Goal: Book appointment/travel/reservation

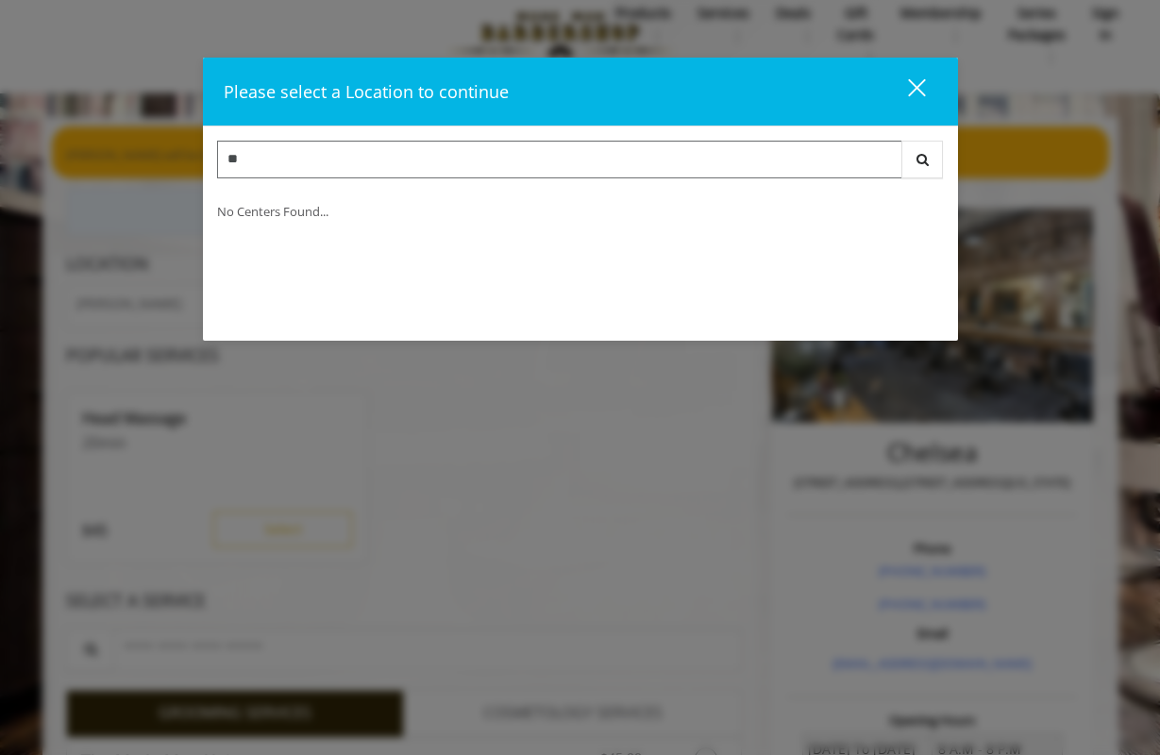
scroll to position [31, 0]
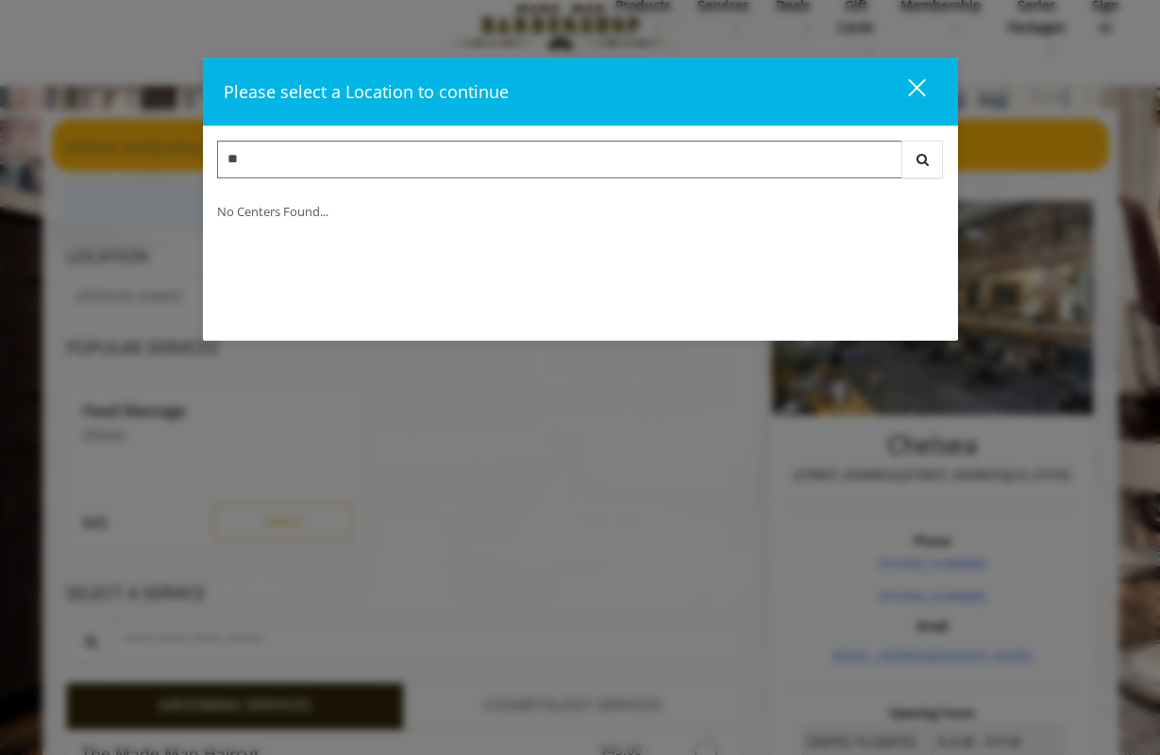
type input "**"
click at [921, 82] on div "close dialog" at bounding box center [916, 87] width 18 height 18
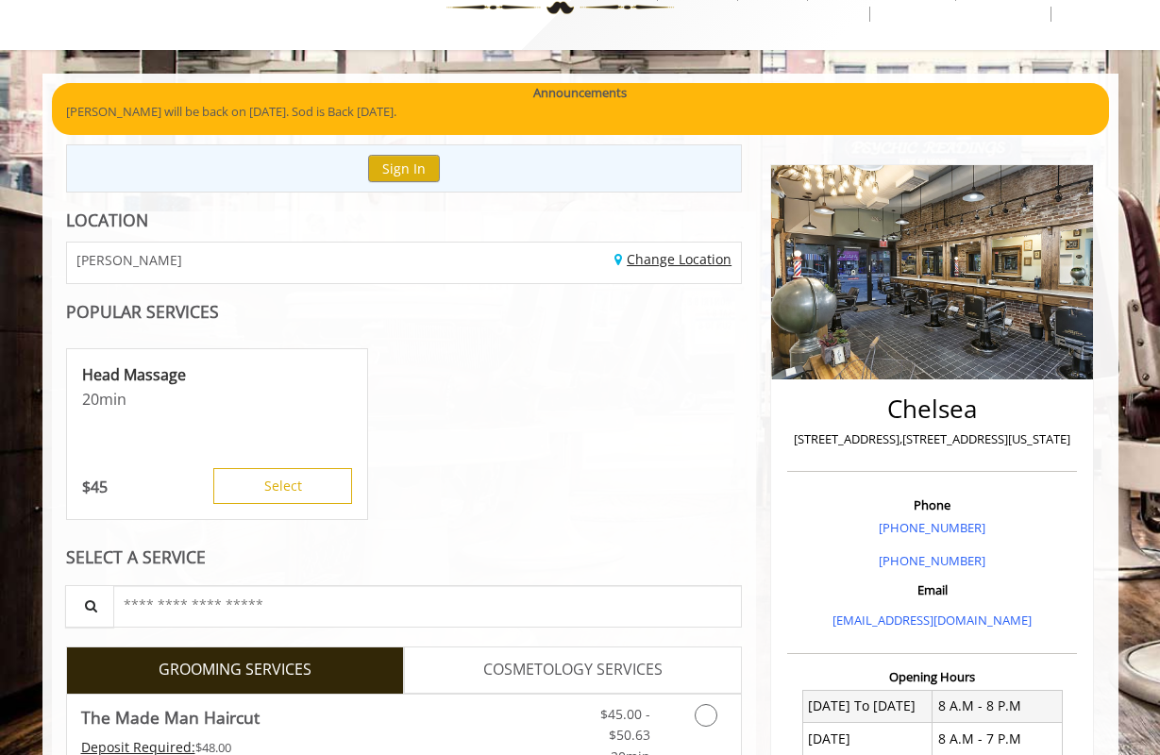
scroll to position [70, 0]
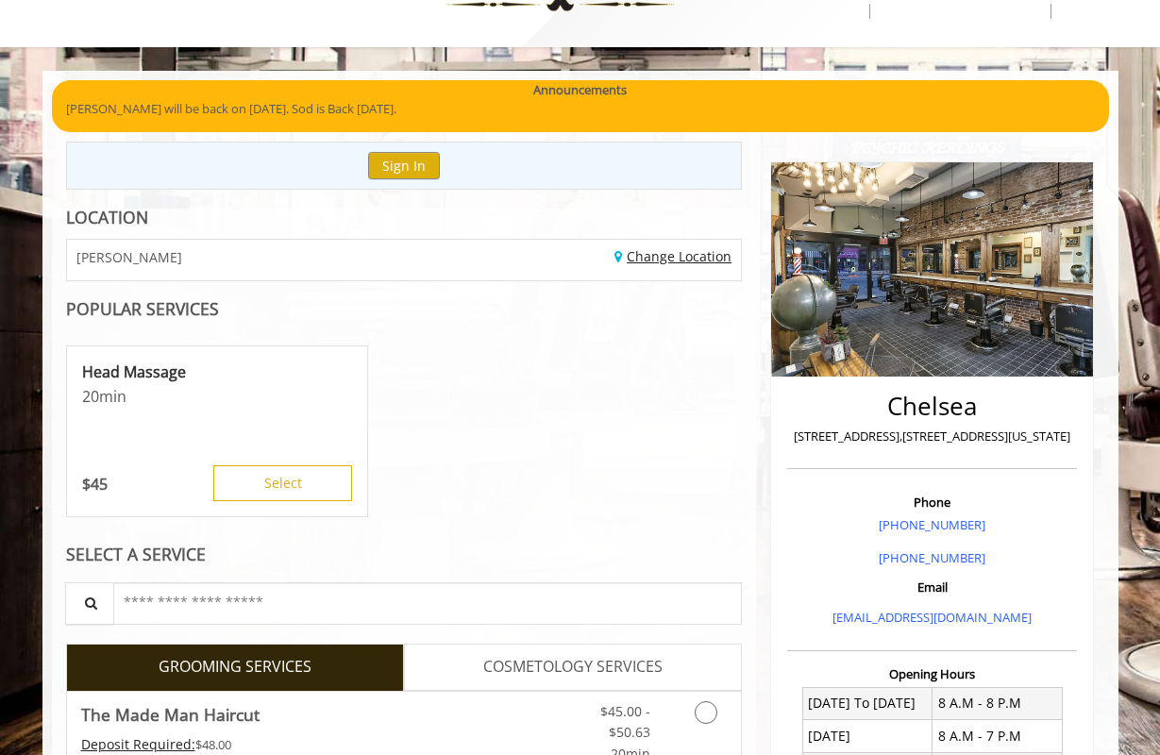
click at [669, 253] on link "Change Location" at bounding box center [672, 256] width 117 height 18
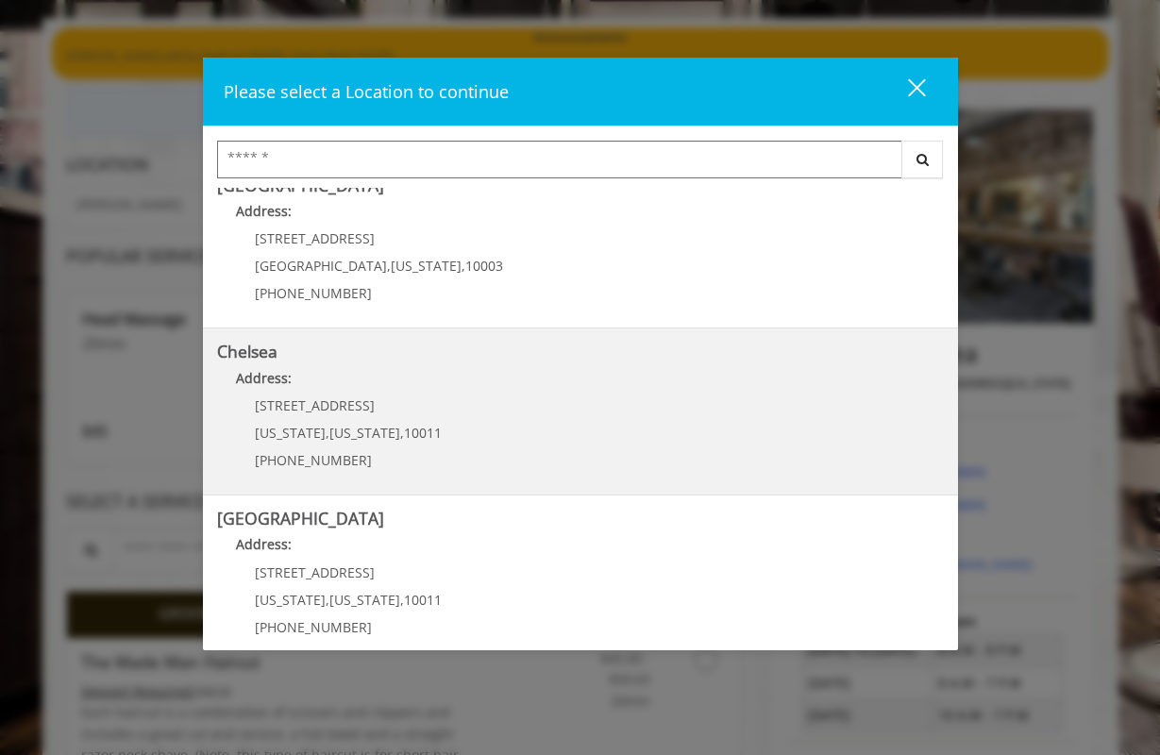
scroll to position [22, 0]
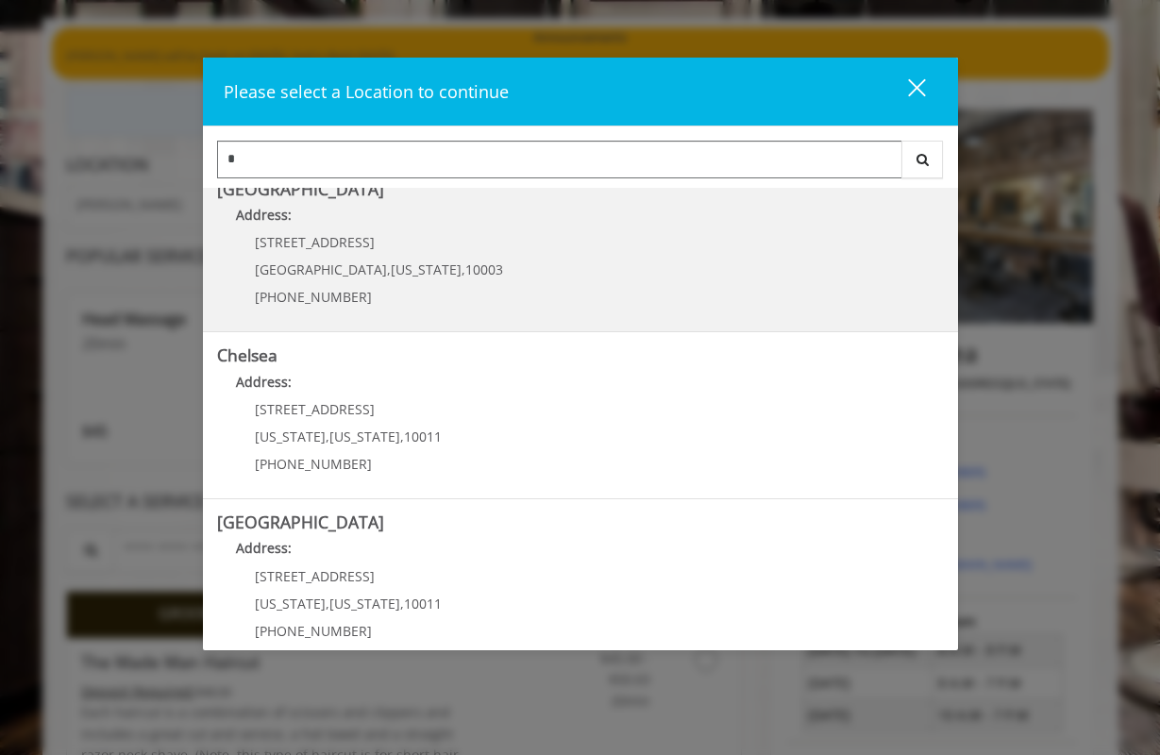
type input "*"
click at [259, 234] on span "[STREET_ADDRESS]" at bounding box center [315, 242] width 120 height 18
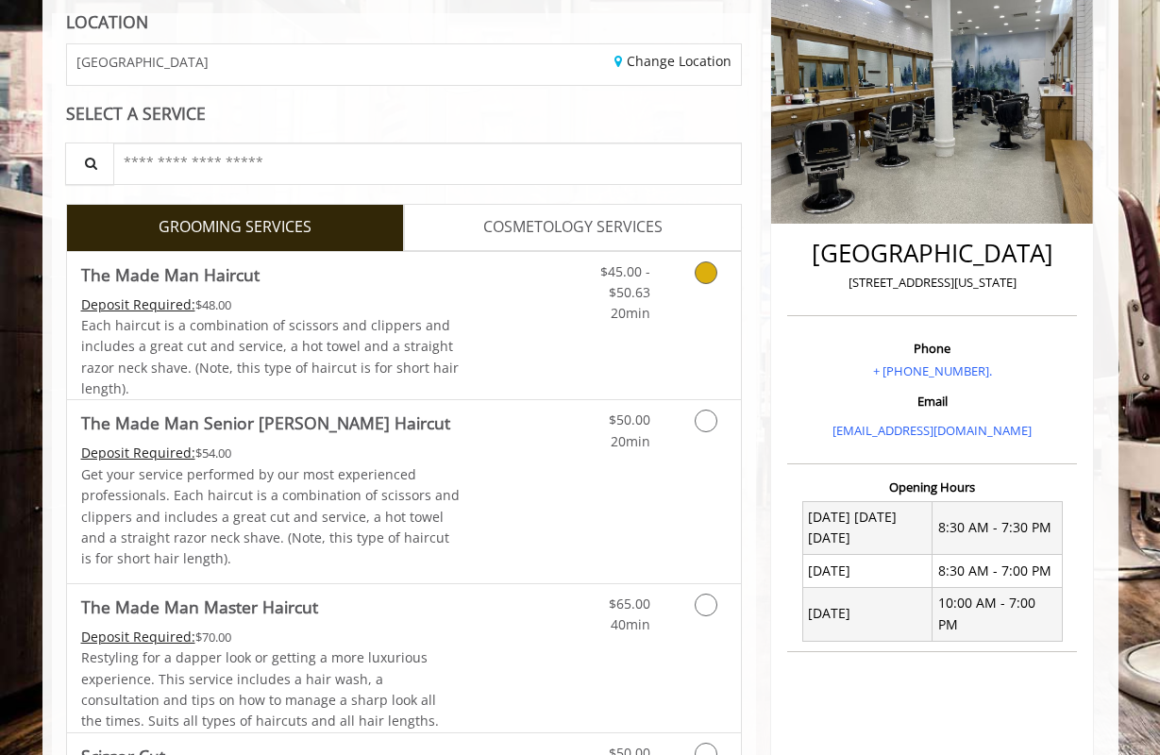
scroll to position [265, 0]
click at [708, 420] on icon "Grooming services" at bounding box center [705, 420] width 23 height 23
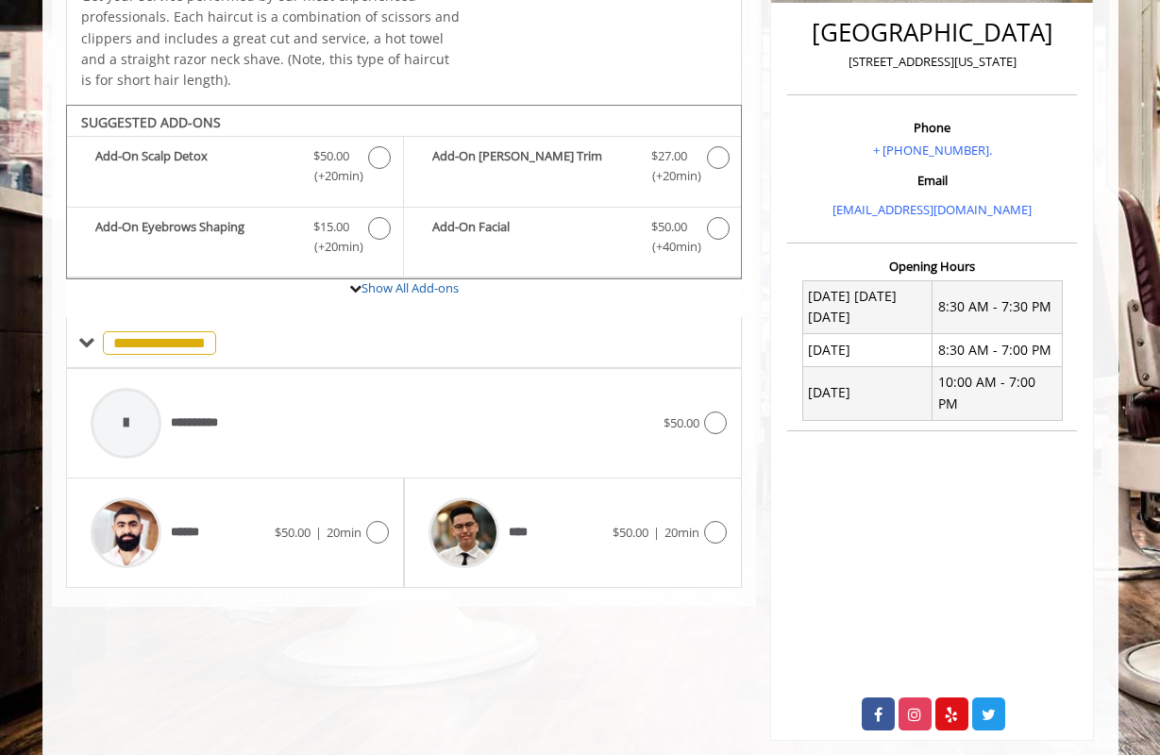
scroll to position [489, 0]
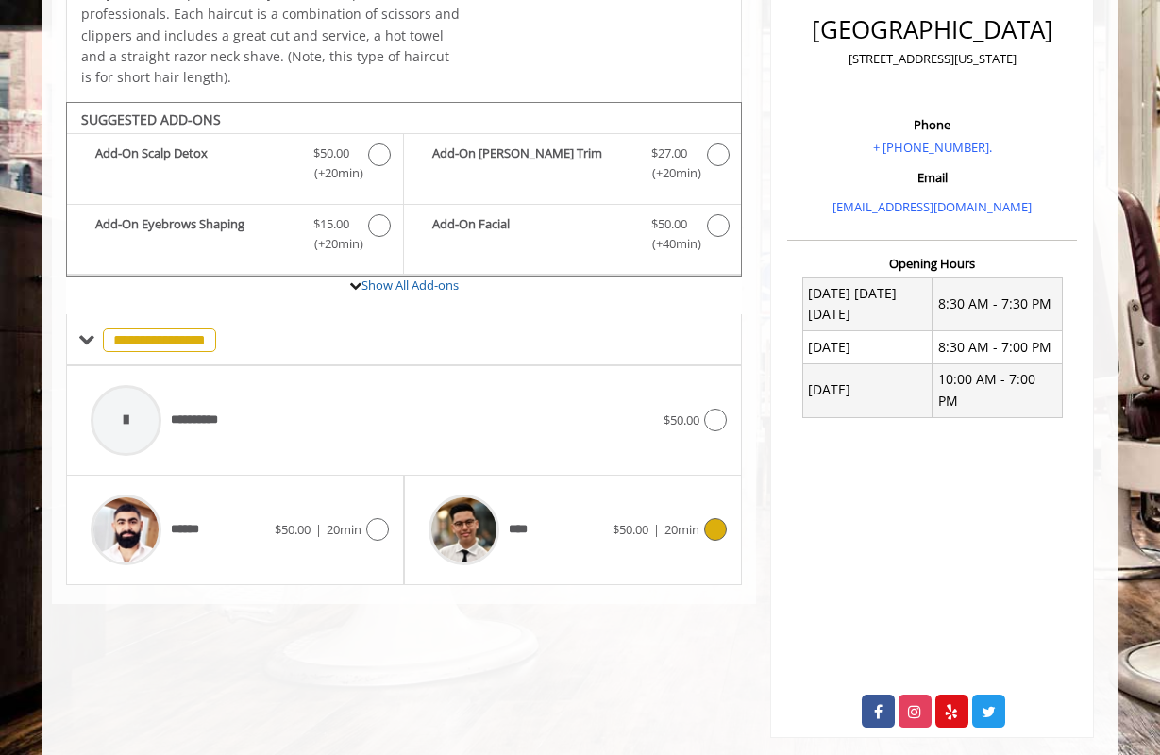
click at [479, 542] on img at bounding box center [463, 529] width 71 height 71
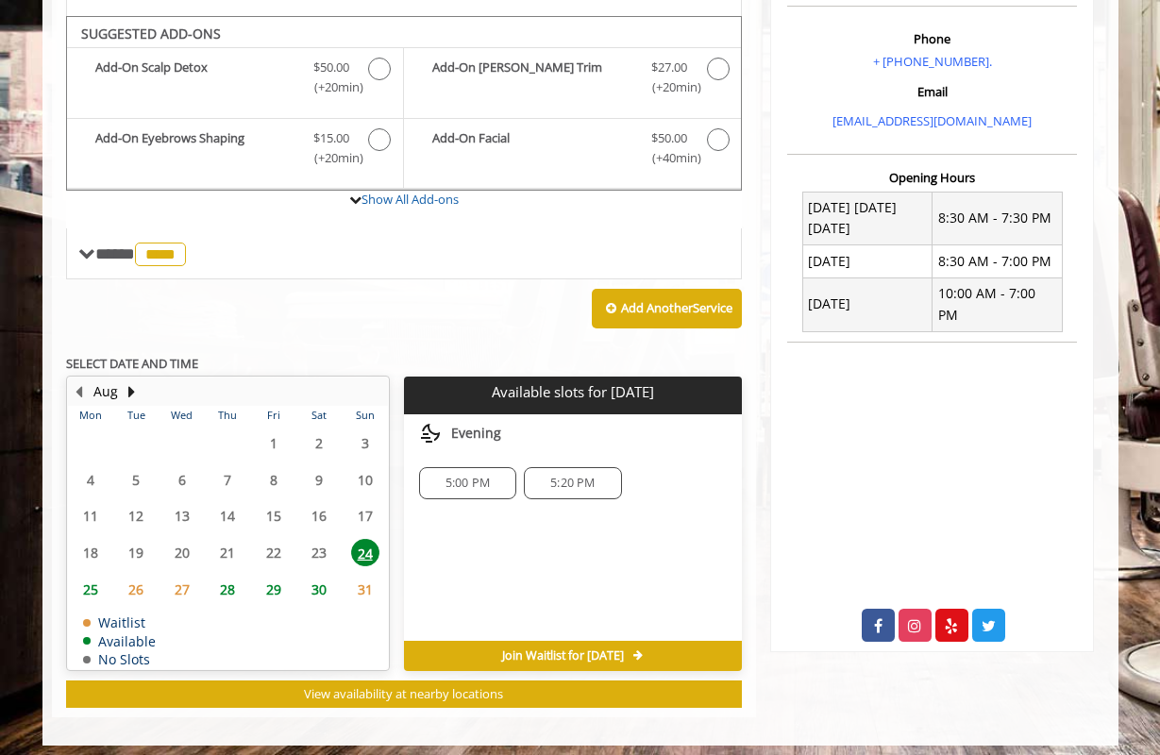
scroll to position [574, 0]
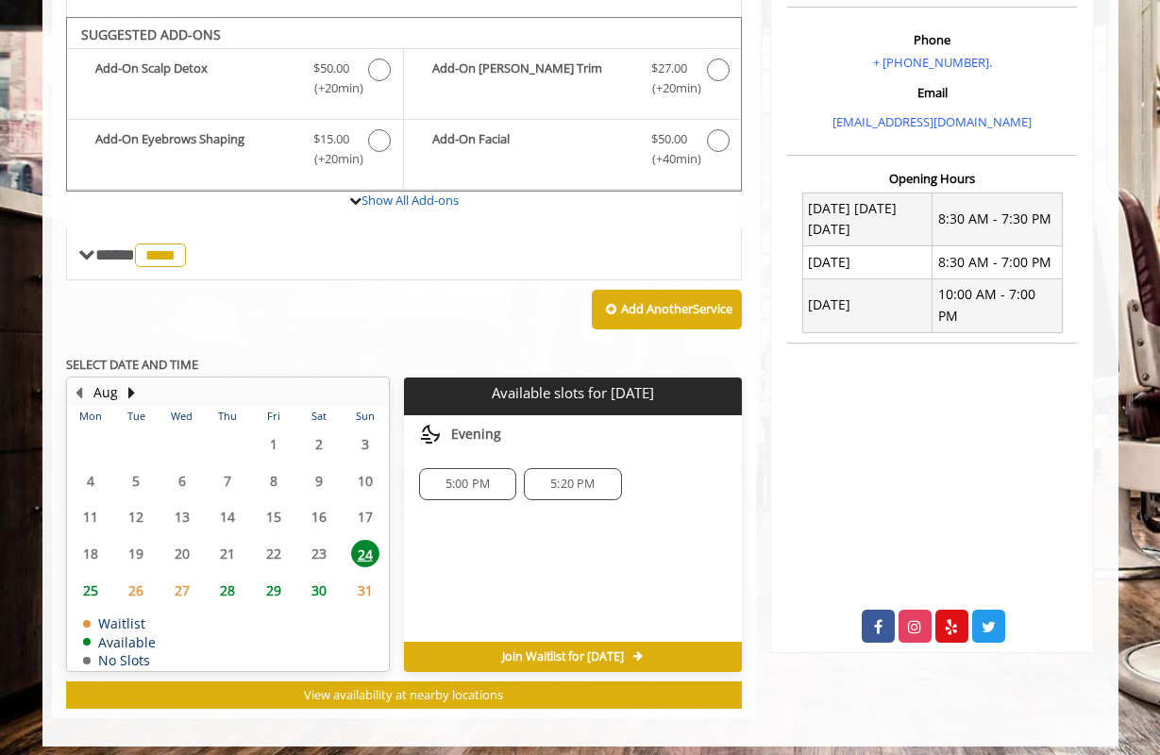
click at [95, 581] on span "25" at bounding box center [90, 589] width 28 height 27
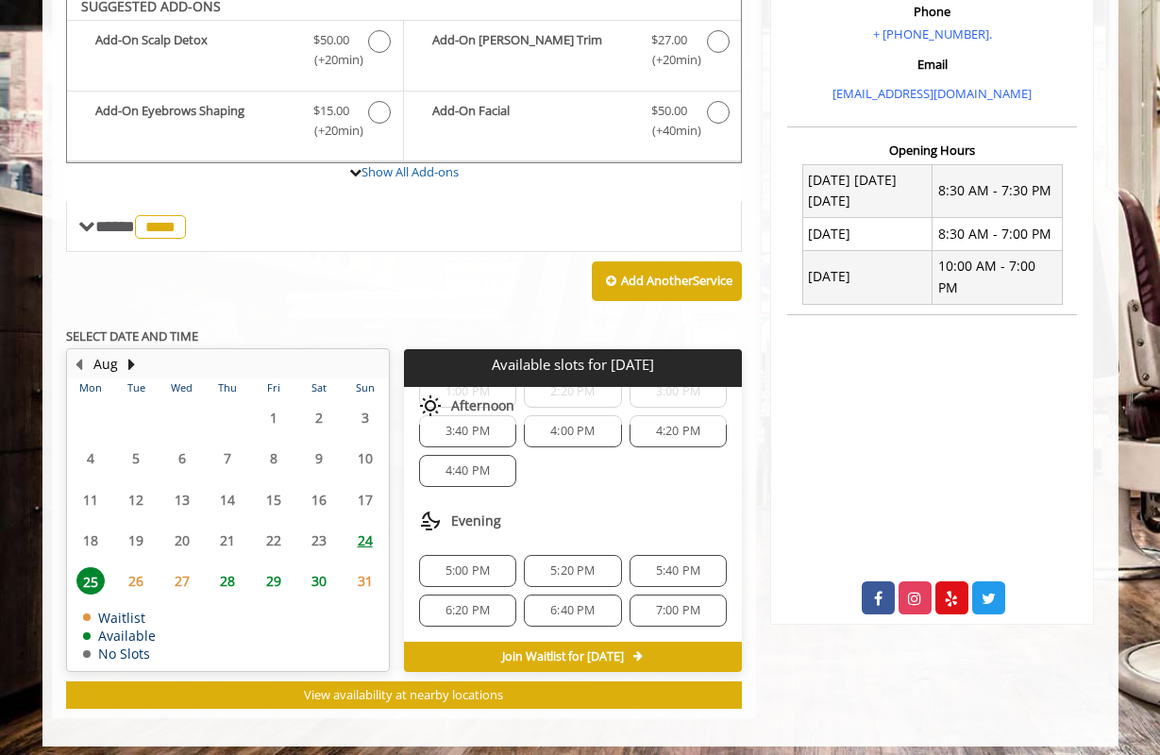
scroll to position [243, 0]
click at [481, 603] on span "6:20 PM" at bounding box center [467, 610] width 44 height 15
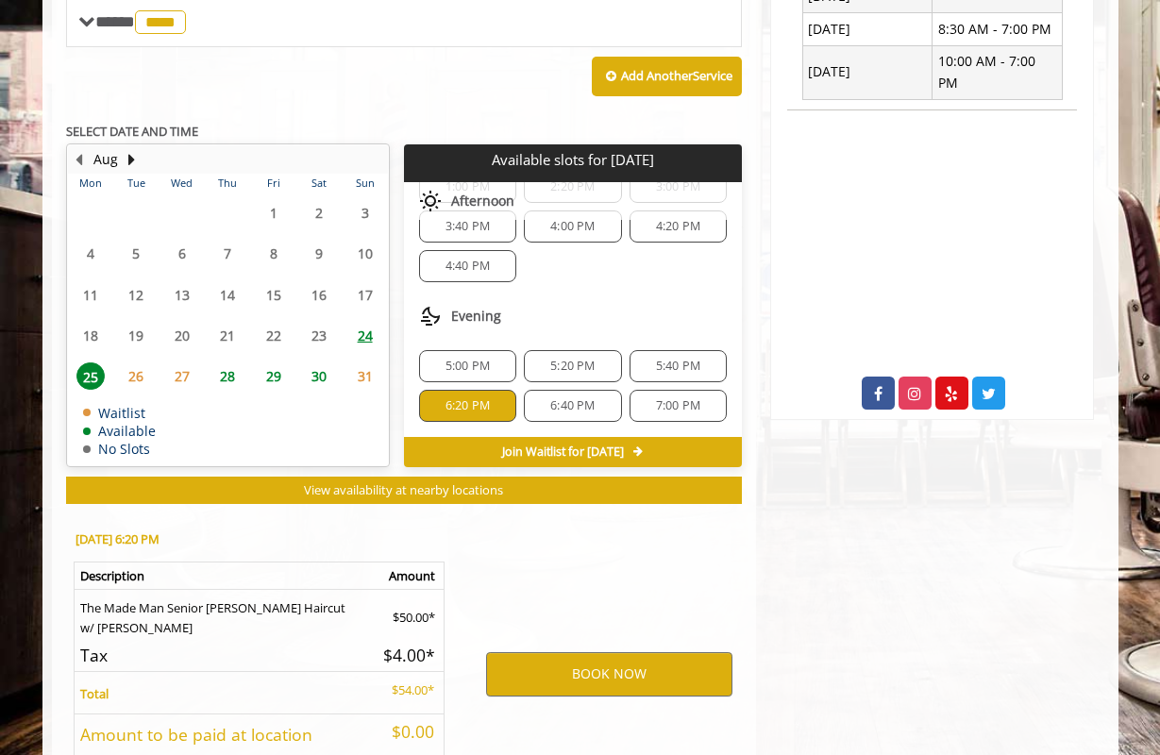
scroll to position [938, 0]
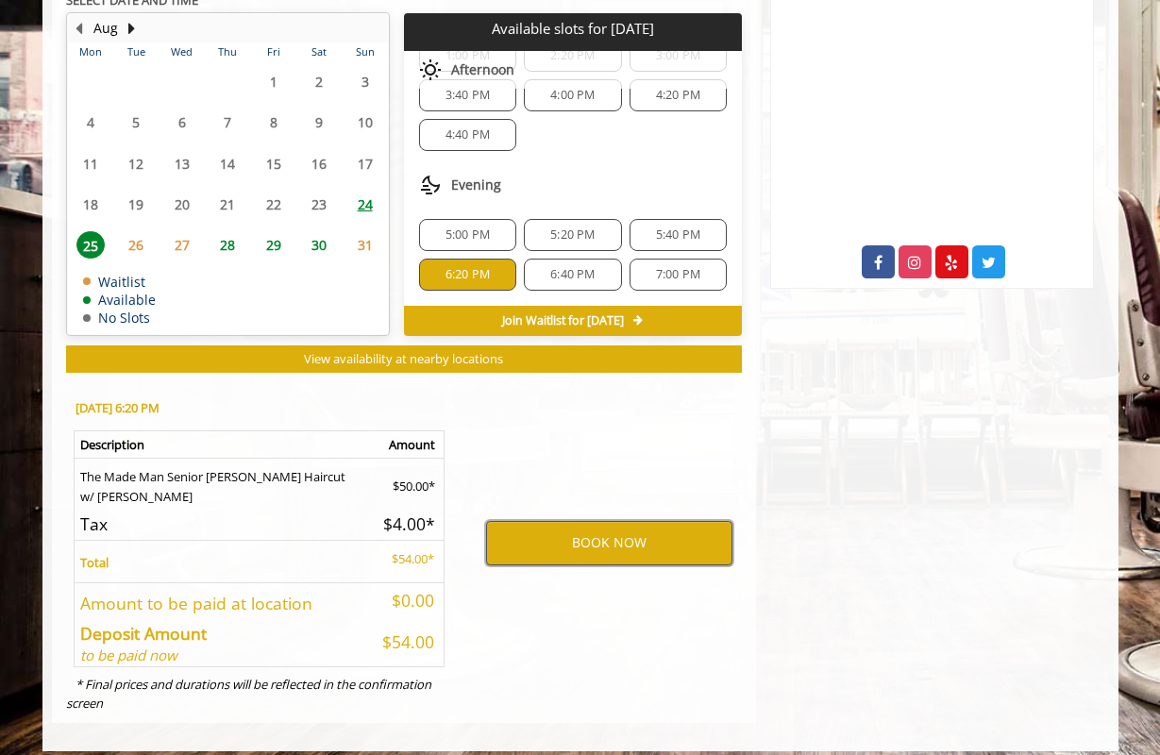
click at [595, 532] on button "BOOK NOW" at bounding box center [609, 542] width 246 height 43
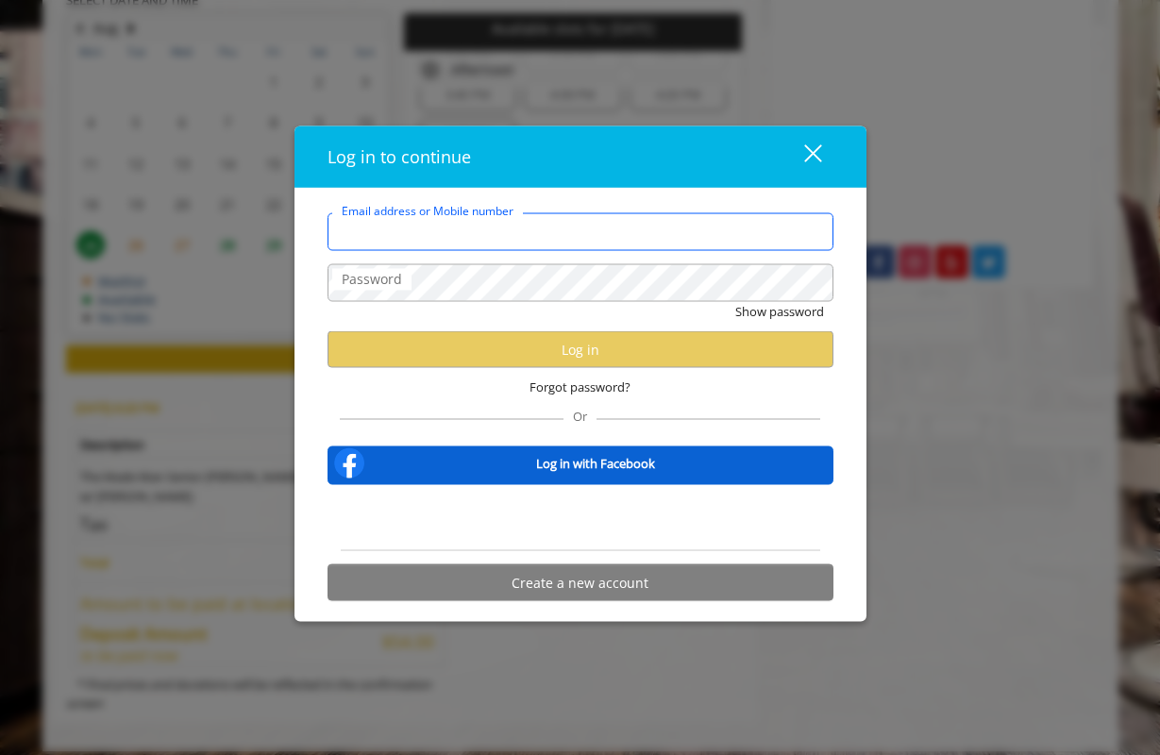
type input "**********"
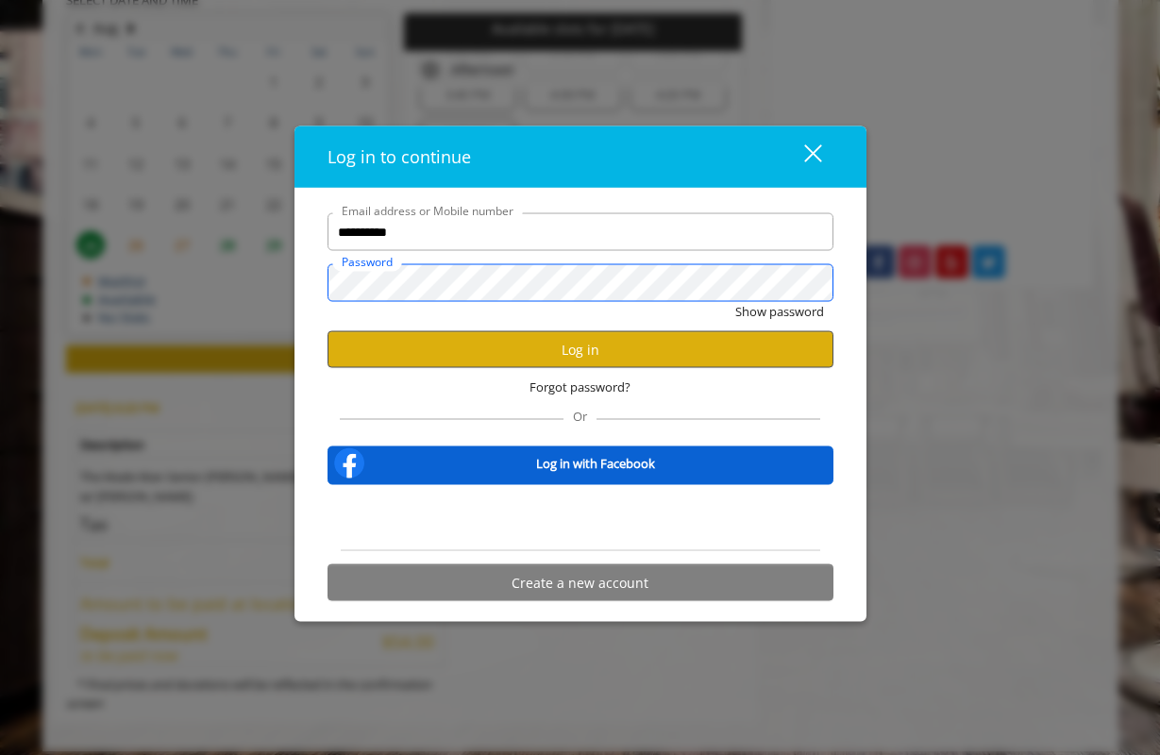
scroll to position [0, 0]
click at [587, 346] on button "Log in" at bounding box center [580, 349] width 506 height 37
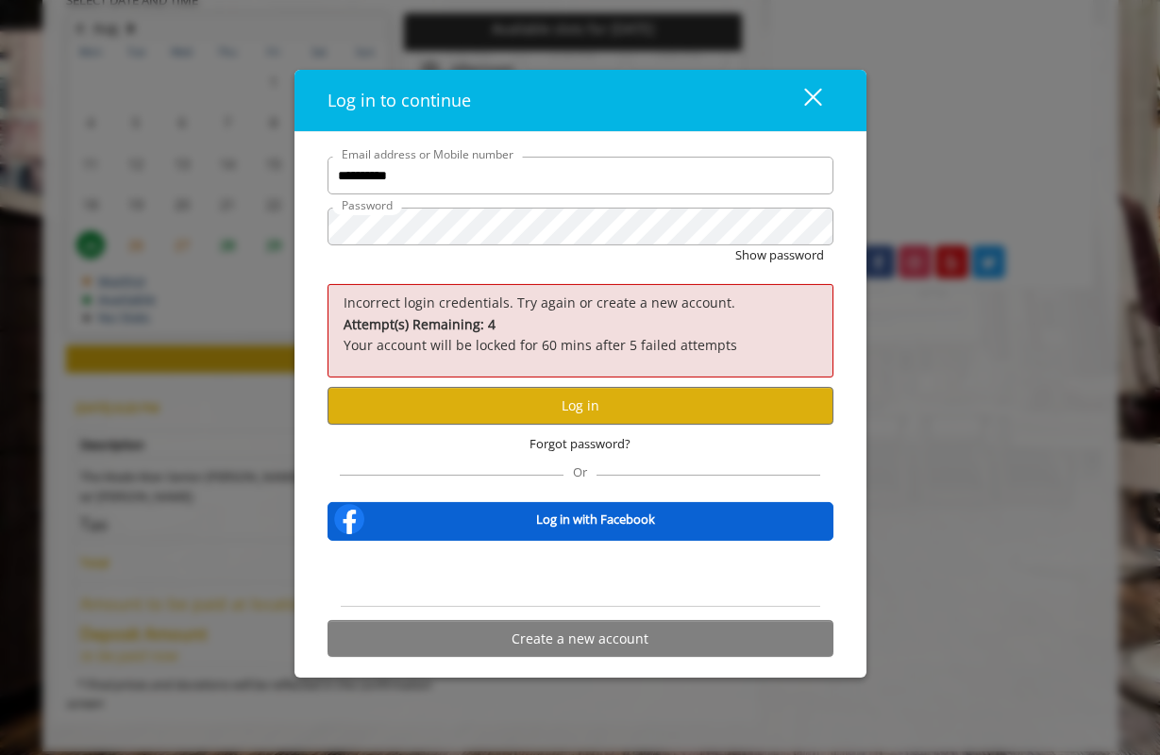
click at [438, 205] on form "**********" at bounding box center [580, 411] width 506 height 509
click at [798, 259] on button "Show password" at bounding box center [779, 255] width 89 height 20
click at [584, 403] on button "Log in" at bounding box center [580, 405] width 506 height 37
click at [565, 446] on span "Forgot password?" at bounding box center [579, 443] width 101 height 20
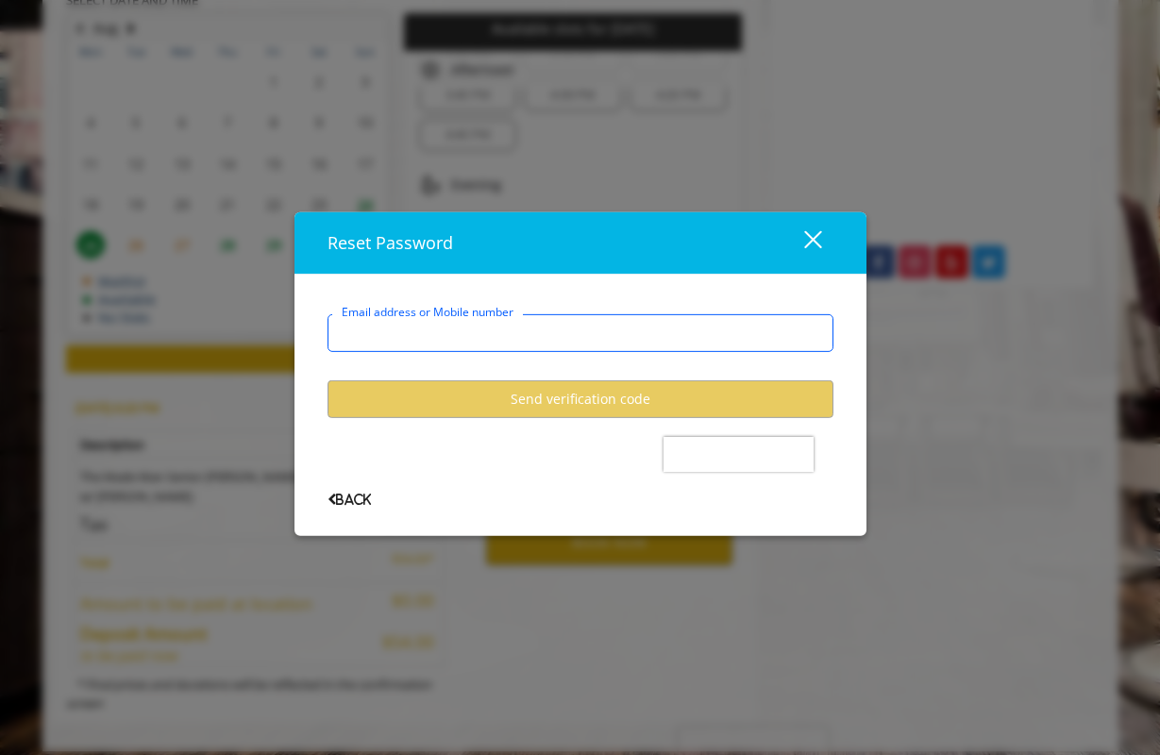
click at [476, 340] on input "Email address or Mobile number" at bounding box center [580, 333] width 506 height 38
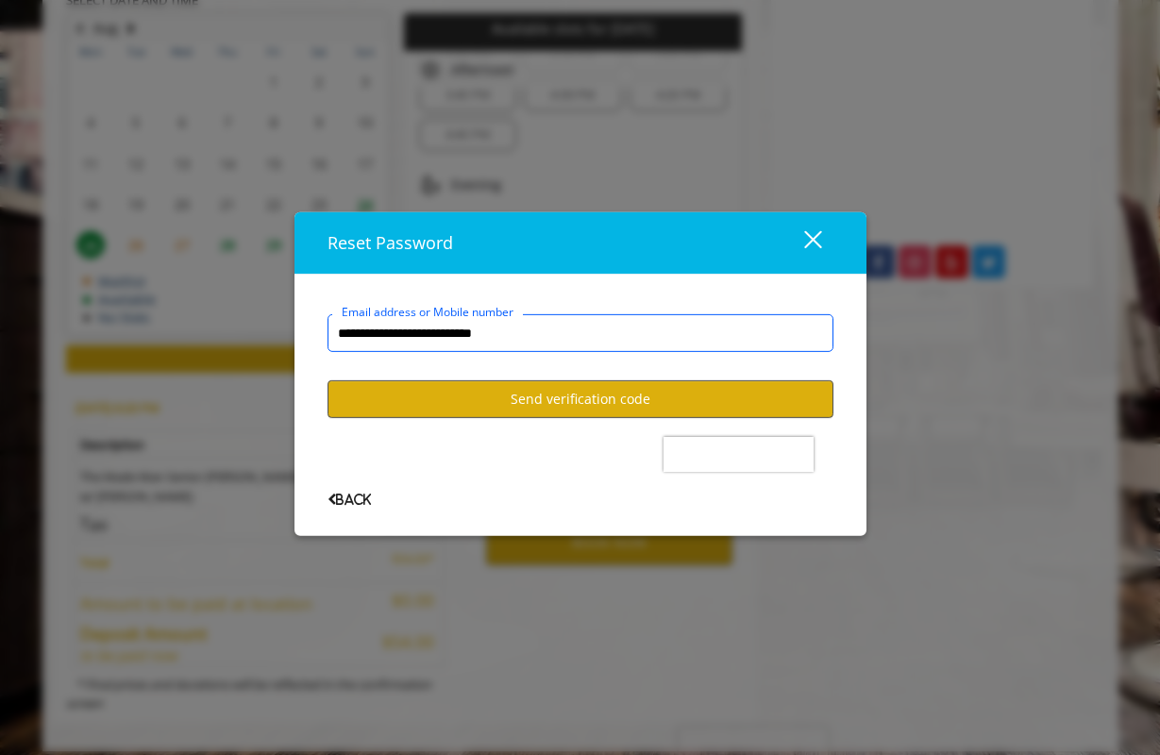
type input "**********"
click at [542, 404] on button "Send verification code" at bounding box center [580, 398] width 506 height 37
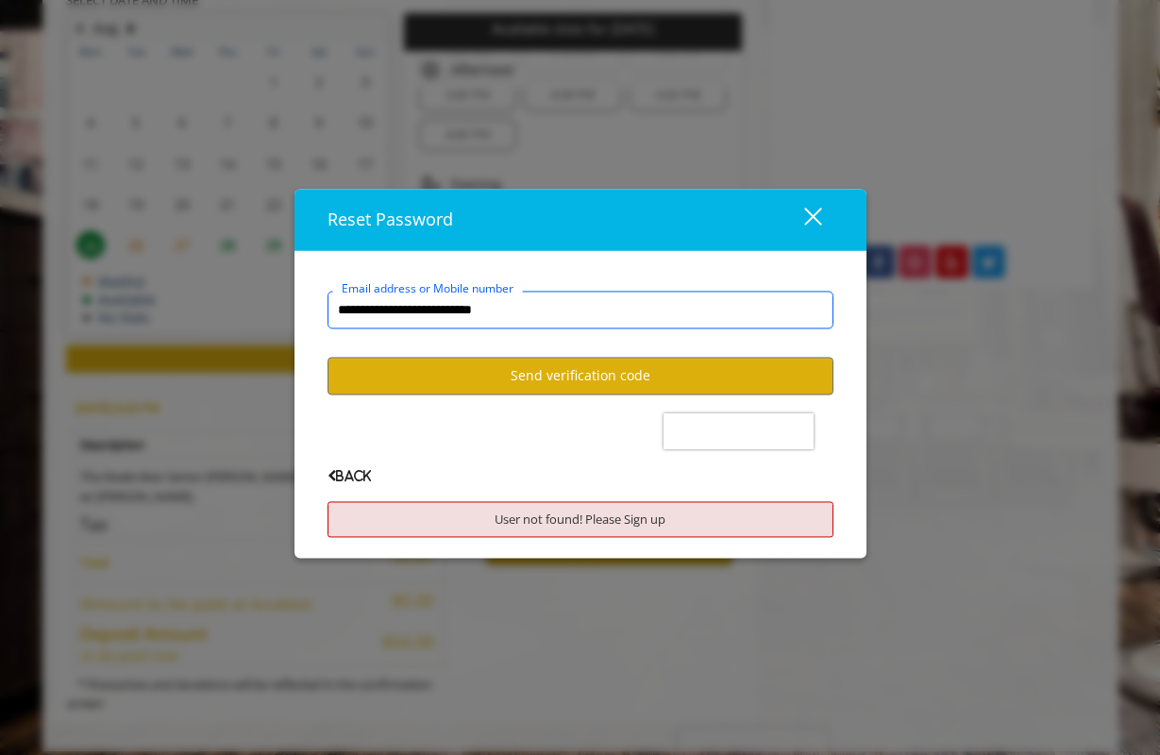
click at [466, 317] on input "**********" at bounding box center [580, 311] width 506 height 38
click at [354, 476] on span "Back" at bounding box center [348, 476] width 43 height 12
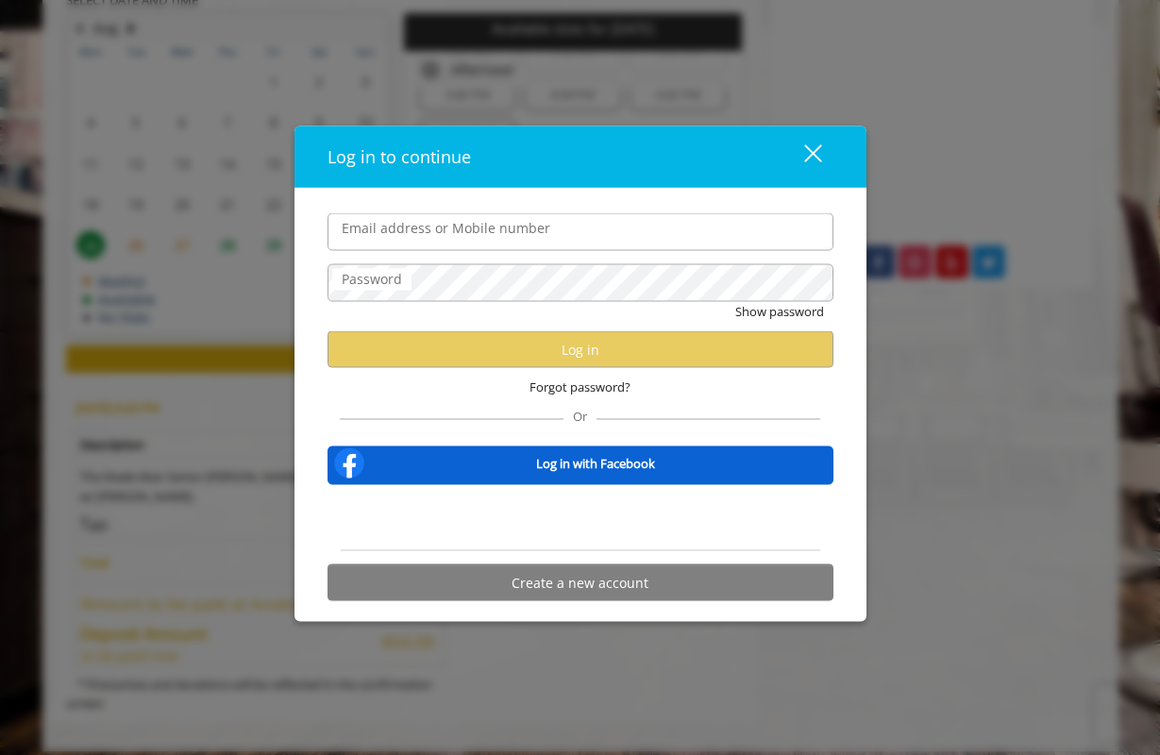
click at [110, 105] on div "Log in to continue close Email address or Mobile number Password Show password …" at bounding box center [580, 377] width 1160 height 755
